Goal: Browse casually: Explore the website without a specific task or goal

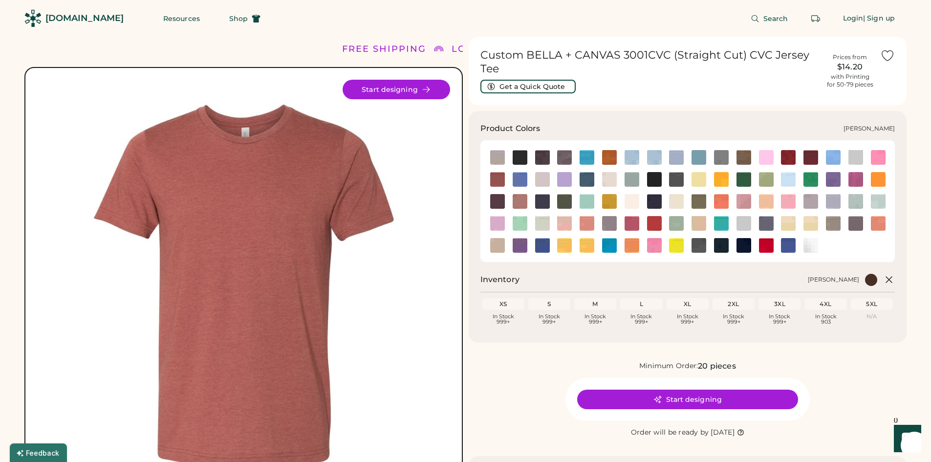
click at [502, 177] on img at bounding box center [497, 179] width 15 height 15
click at [495, 178] on img at bounding box center [497, 179] width 15 height 15
click at [517, 200] on img at bounding box center [520, 201] width 15 height 15
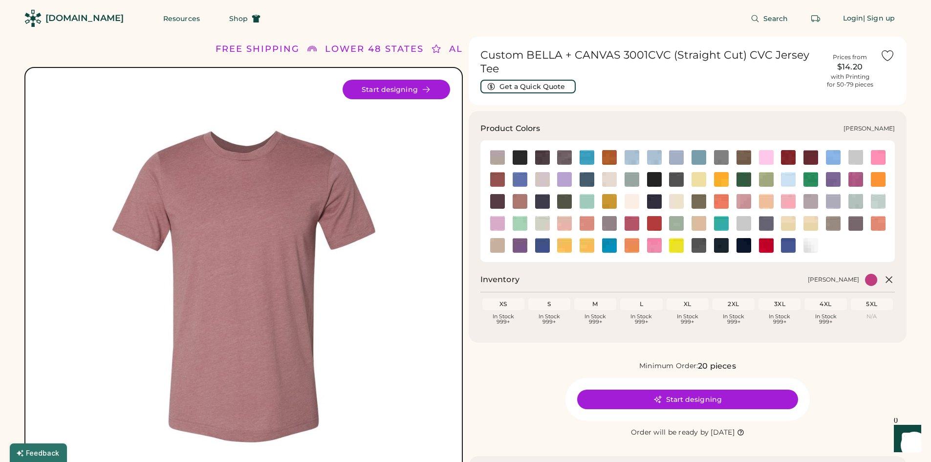
click at [859, 178] on img at bounding box center [856, 179] width 15 height 15
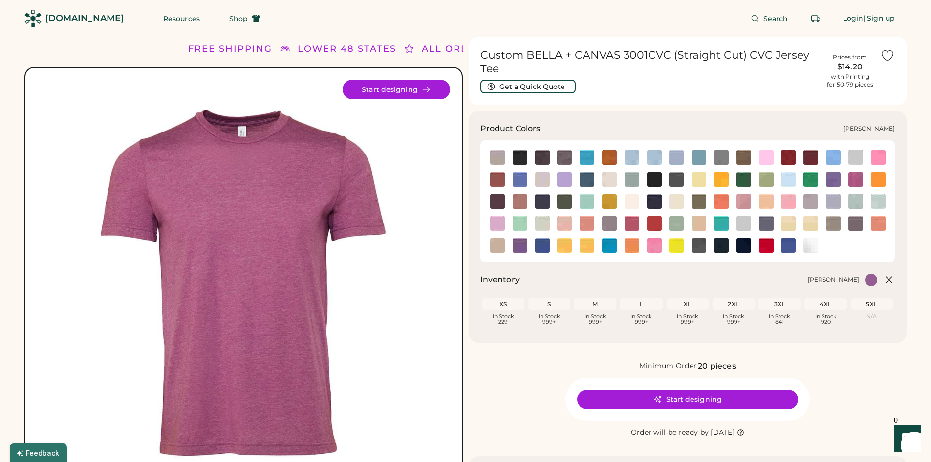
click at [832, 176] on img at bounding box center [833, 179] width 15 height 15
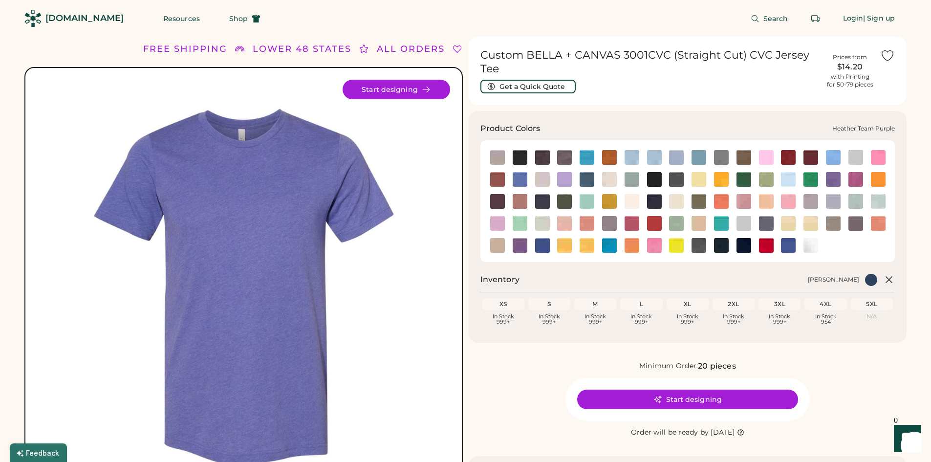
click at [522, 242] on img at bounding box center [520, 245] width 15 height 15
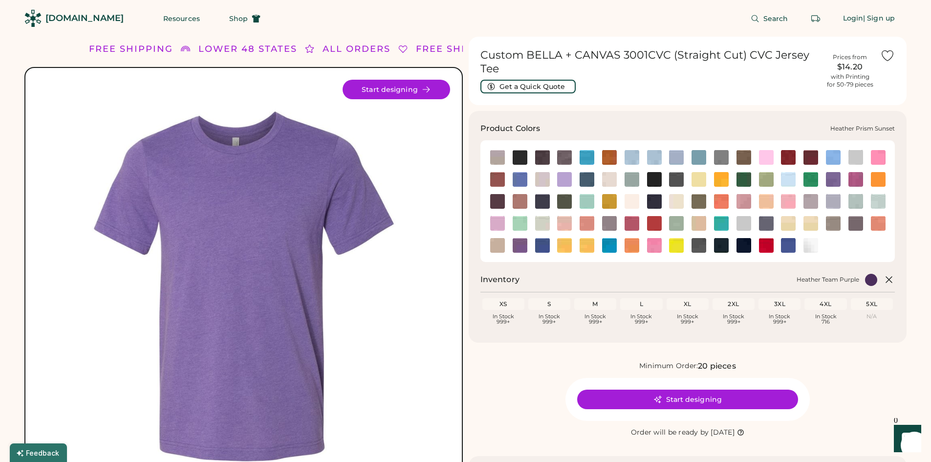
click at [585, 220] on img at bounding box center [587, 223] width 15 height 15
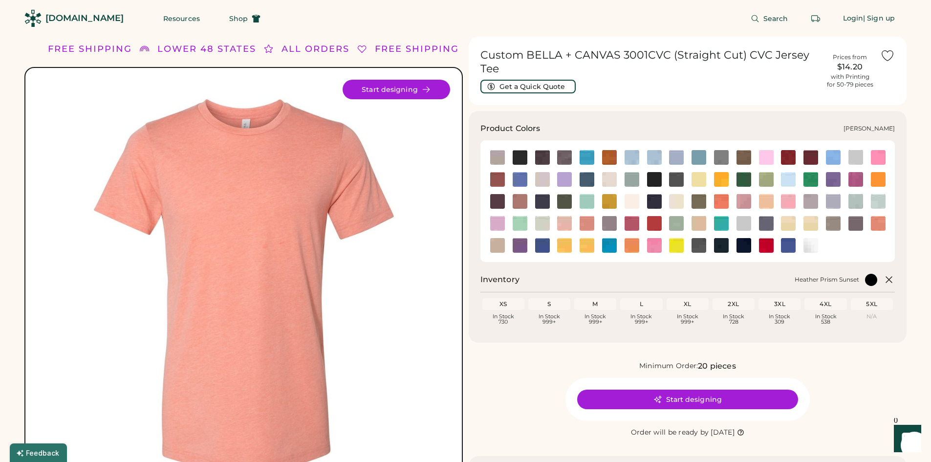
click at [633, 223] on img at bounding box center [632, 223] width 15 height 15
click at [650, 222] on img at bounding box center [654, 223] width 15 height 15
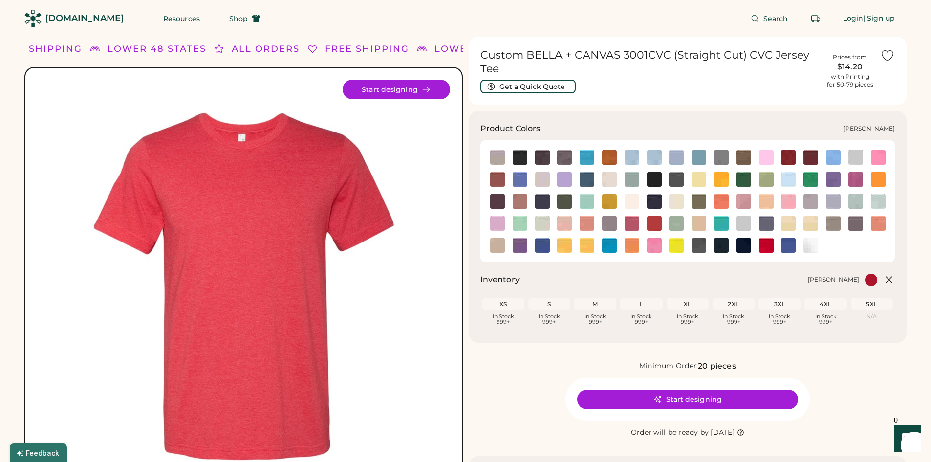
click at [609, 155] on img at bounding box center [609, 157] width 15 height 15
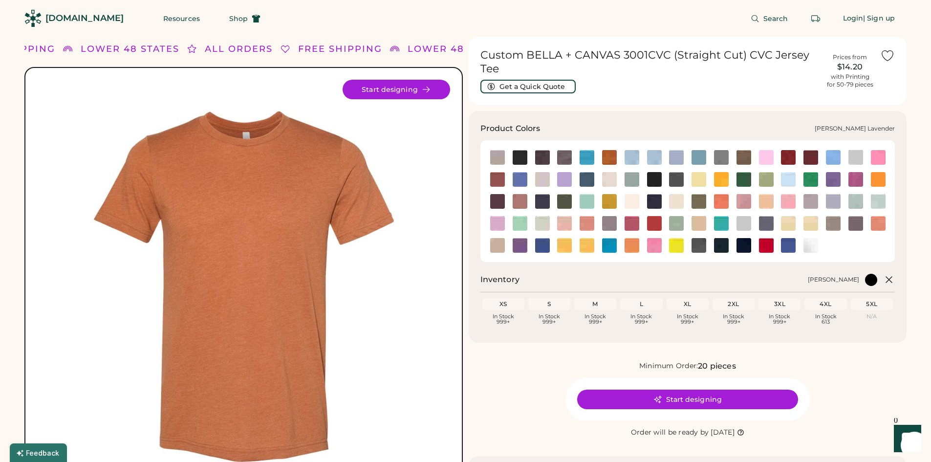
click at [567, 175] on img at bounding box center [564, 179] width 15 height 15
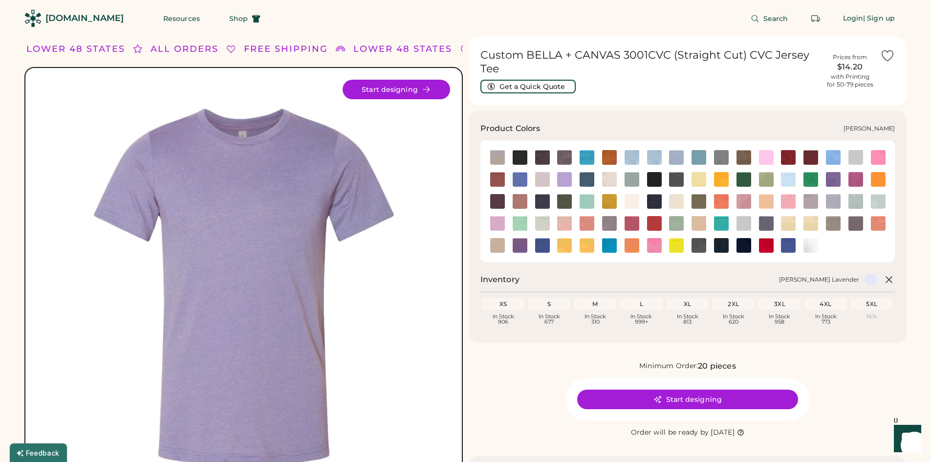
click at [658, 224] on img at bounding box center [654, 223] width 15 height 15
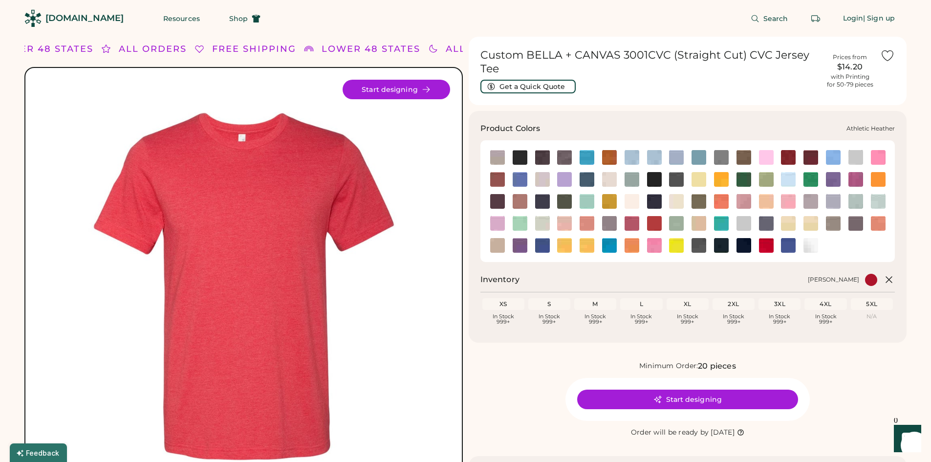
click at [491, 153] on img at bounding box center [497, 157] width 15 height 15
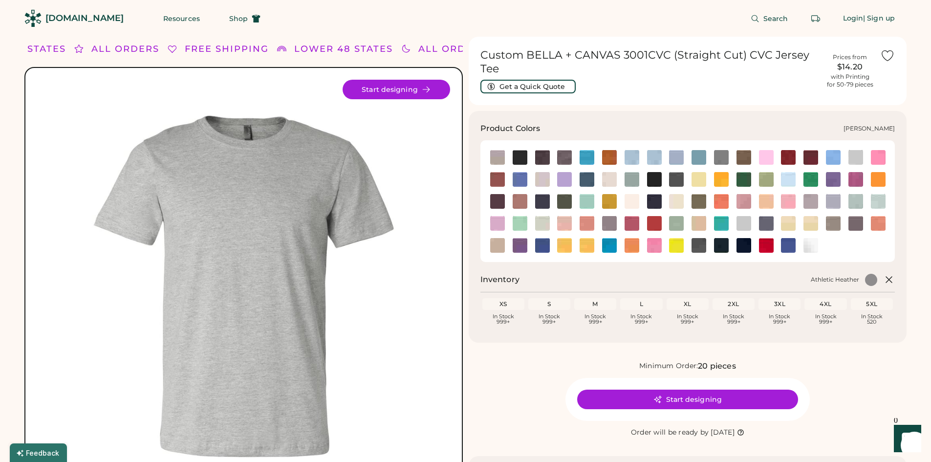
click at [502, 179] on img at bounding box center [497, 179] width 15 height 15
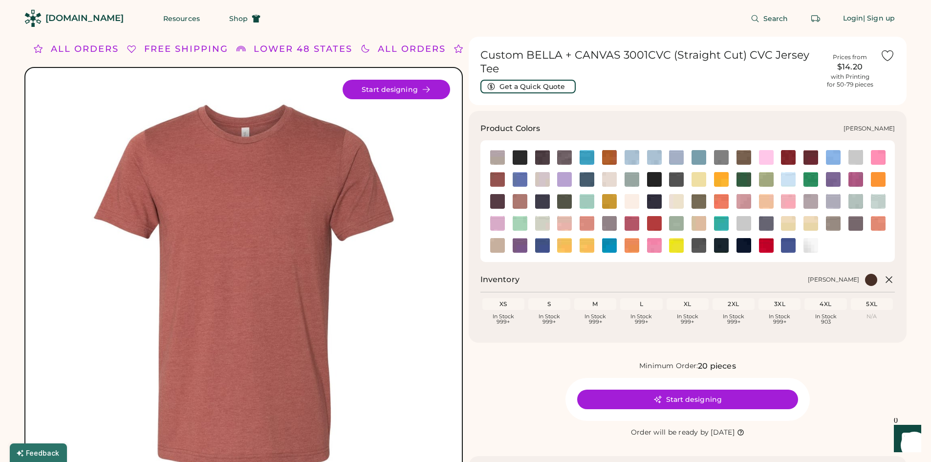
click at [501, 199] on img at bounding box center [497, 201] width 15 height 15
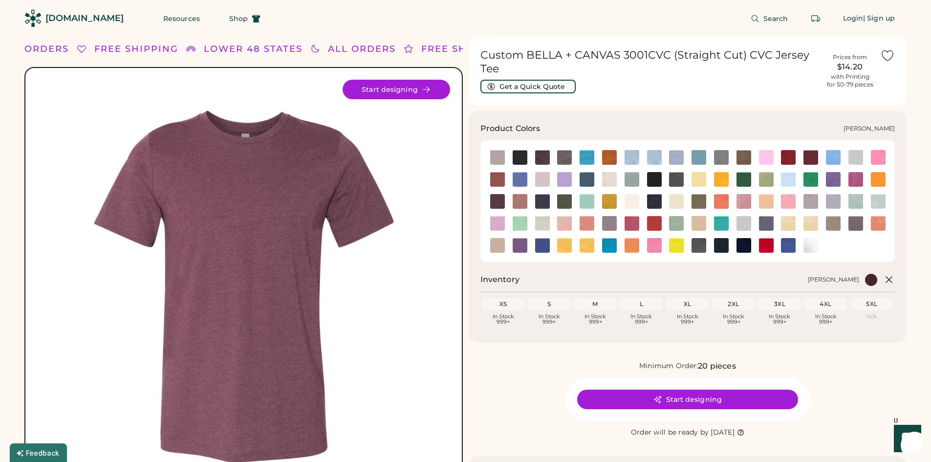
click at [499, 202] on img at bounding box center [497, 201] width 15 height 15
click at [498, 179] on img at bounding box center [497, 179] width 15 height 15
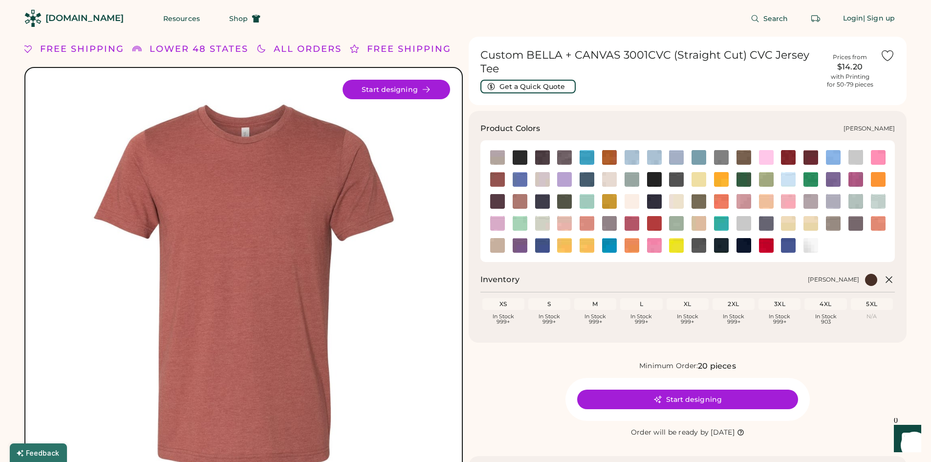
click at [499, 203] on img at bounding box center [497, 201] width 15 height 15
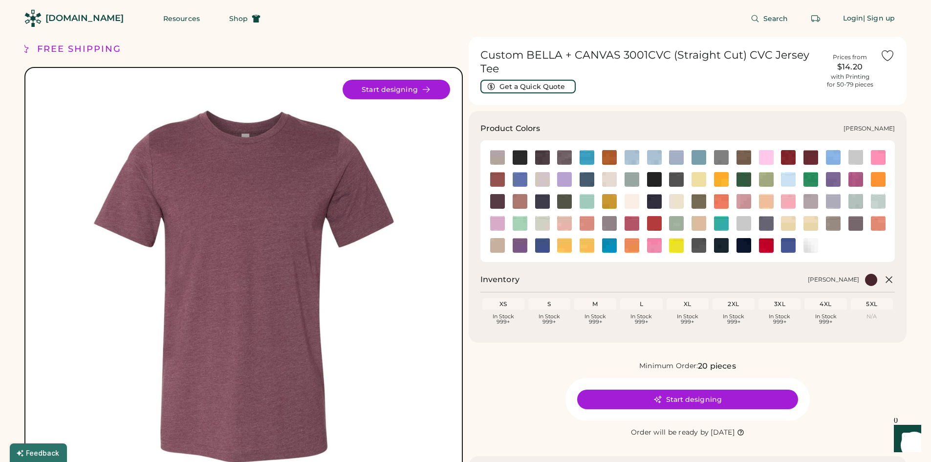
click at [499, 181] on img at bounding box center [497, 179] width 15 height 15
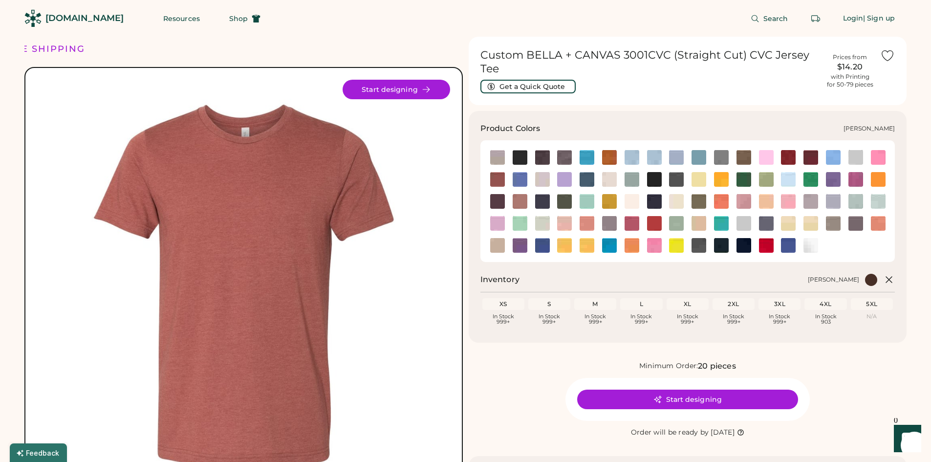
click at [500, 196] on img at bounding box center [497, 201] width 15 height 15
